Goal: Task Accomplishment & Management: Use online tool/utility

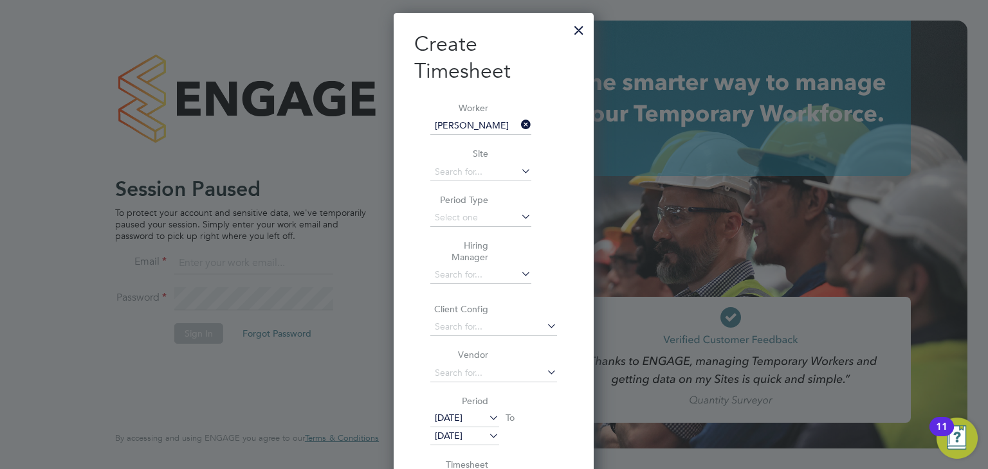
scroll to position [728, 201]
click at [580, 34] on div at bounding box center [578, 26] width 23 height 23
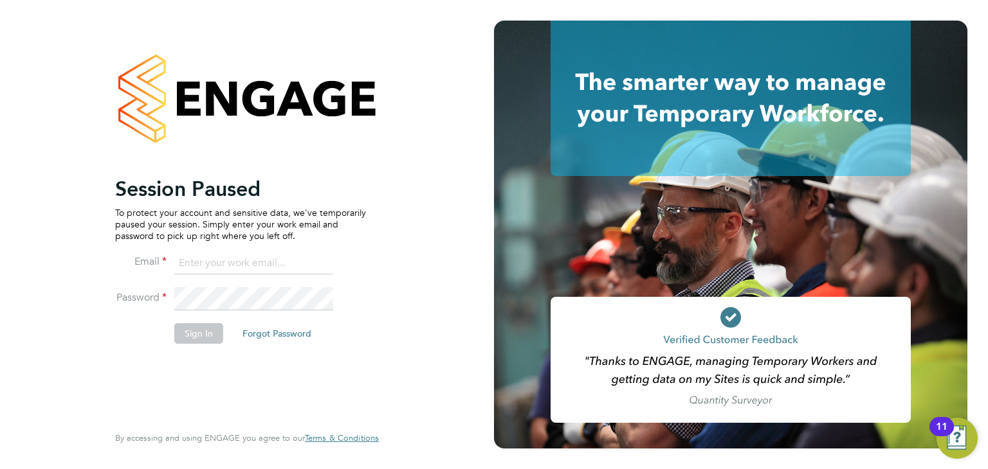
click at [240, 277] on li "Email" at bounding box center [240, 270] width 251 height 36
click at [242, 274] on input at bounding box center [253, 263] width 159 height 23
type input "[PERSON_NAME][EMAIL_ADDRESS][DOMAIN_NAME]"
click at [179, 336] on button "Sign In" at bounding box center [198, 333] width 49 height 21
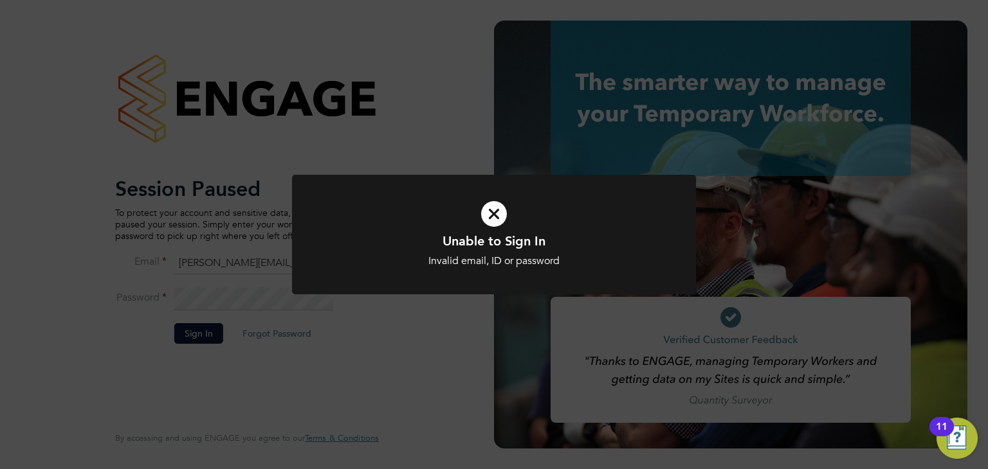
click at [231, 295] on div "Unable to Sign In Invalid email, ID or password Cancel Okay" at bounding box center [494, 234] width 988 height 469
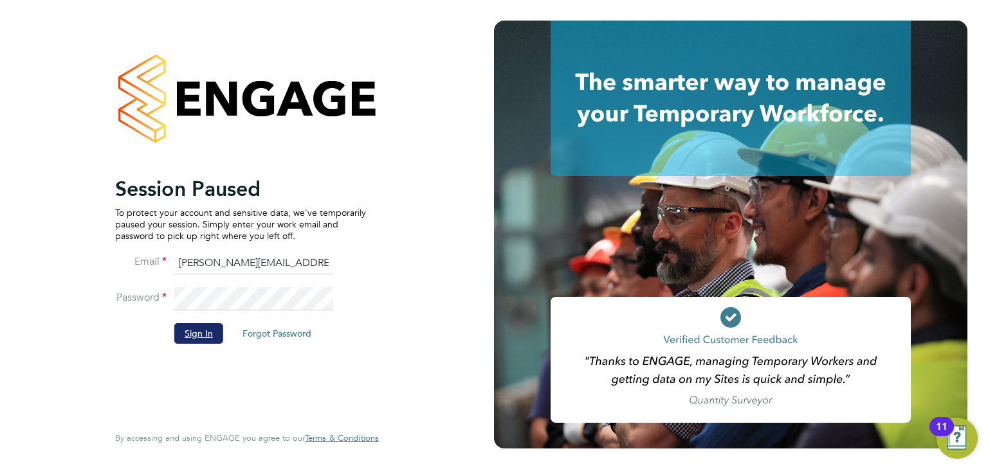
click at [188, 334] on button "Sign In" at bounding box center [198, 333] width 49 height 21
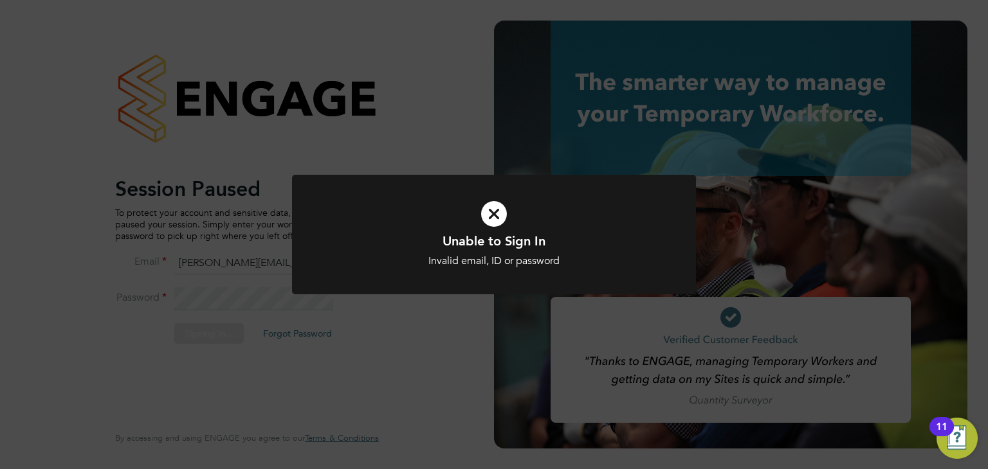
click at [188, 334] on div "Unable to Sign In Invalid email, ID or password Cancel Okay" at bounding box center [494, 234] width 988 height 469
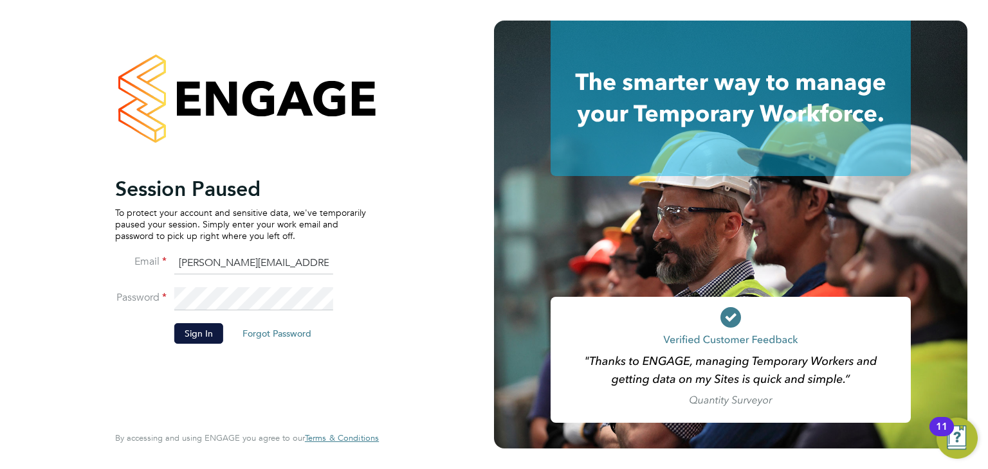
click at [153, 299] on li "Password" at bounding box center [240, 305] width 251 height 36
click at [182, 333] on button "Sign In" at bounding box center [198, 333] width 49 height 21
